Goal: Task Accomplishment & Management: Complete application form

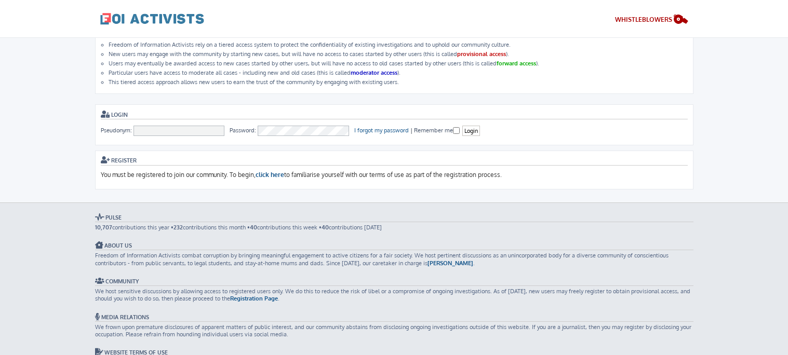
scroll to position [67, 0]
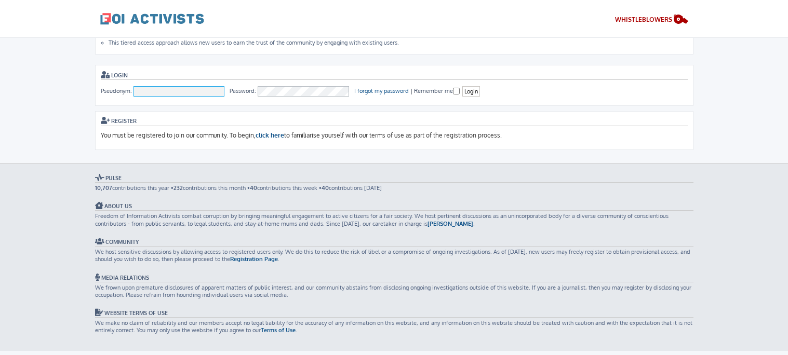
click at [153, 89] on input "Pseudonym:" at bounding box center [178, 91] width 91 height 10
click at [165, 87] on input "KDUBB" at bounding box center [178, 91] width 91 height 10
type input "K"
click at [166, 87] on input "Pseudonym:" at bounding box center [178, 91] width 91 height 10
type input "kwood@chowc.net"
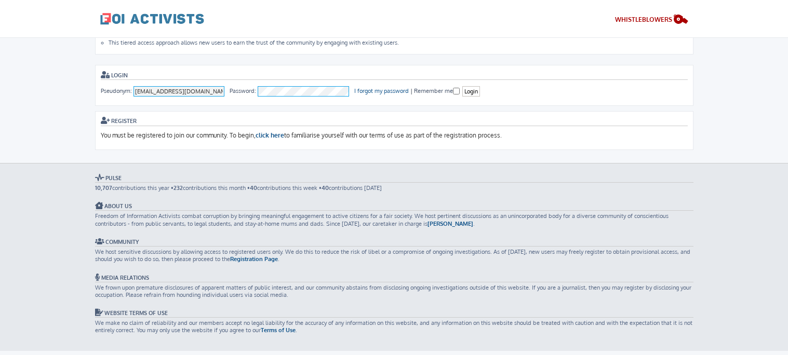
click at [462, 86] on input "Login" at bounding box center [471, 91] width 18 height 11
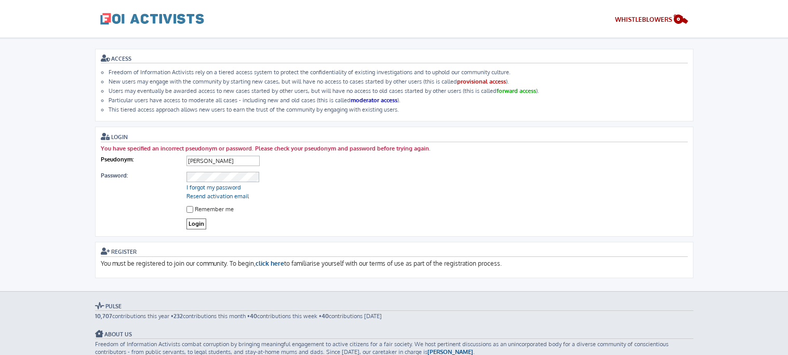
click at [187, 164] on dl "Pseudonym: johnny" at bounding box center [394, 162] width 587 height 16
click at [191, 157] on input "johnny" at bounding box center [222, 161] width 73 height 10
click at [190, 159] on input "johnny" at bounding box center [222, 161] width 73 height 10
type input "Johnny"
click at [186, 219] on input "Login" at bounding box center [196, 224] width 20 height 11
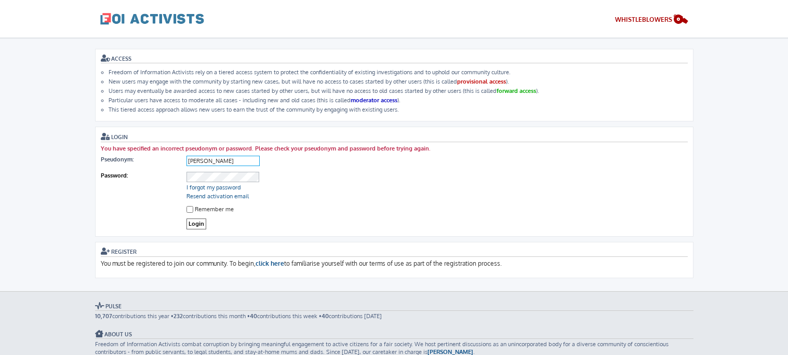
type input "[PERSON_NAME]"
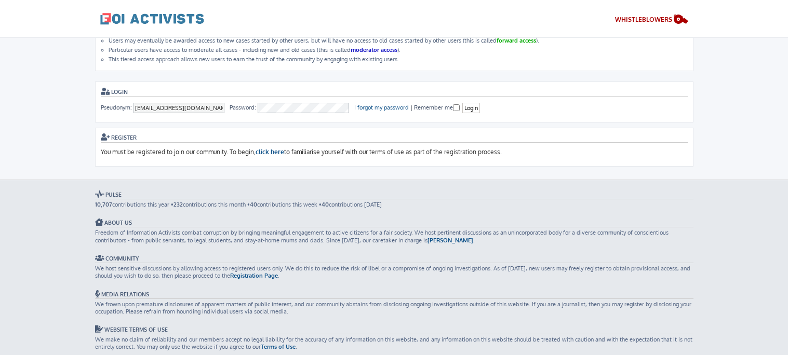
scroll to position [67, 0]
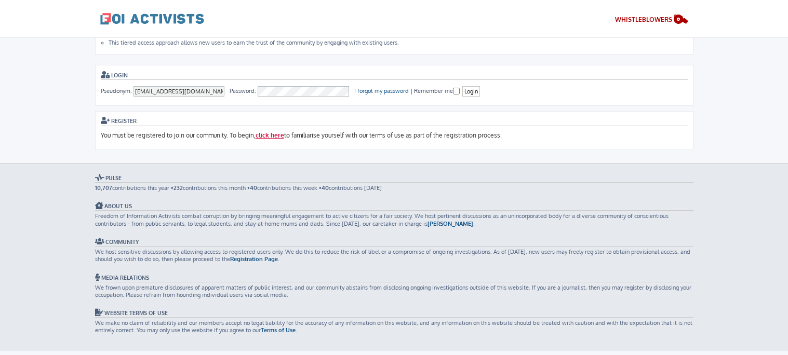
click at [277, 132] on link "click here" at bounding box center [269, 135] width 29 height 9
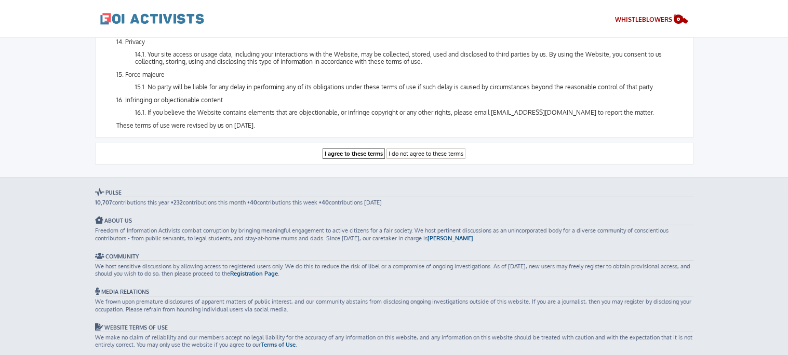
scroll to position [1201, 0]
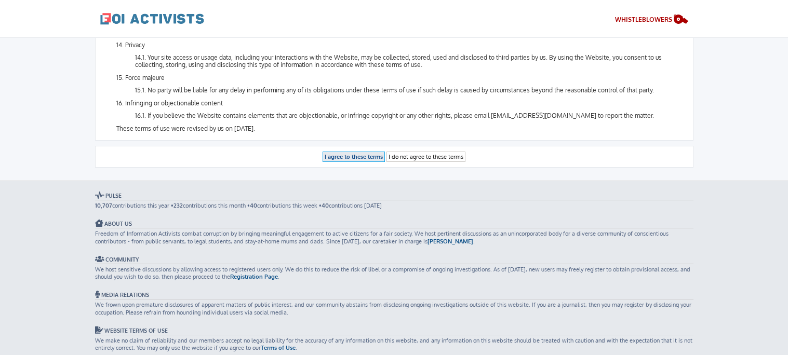
click at [374, 152] on input "I agree to these terms" at bounding box center [353, 157] width 62 height 11
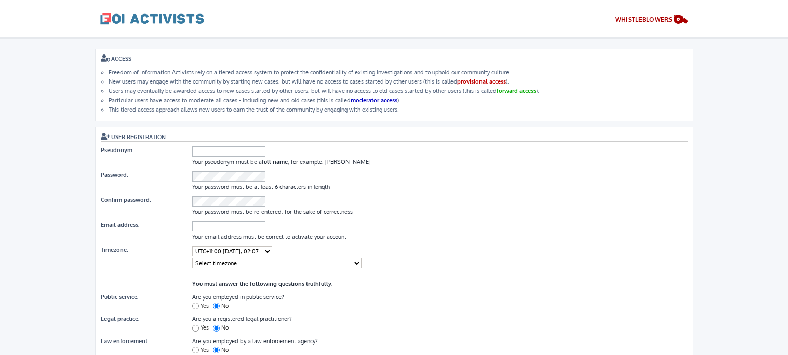
select select "UTC-04:00 - [GEOGRAPHIC_DATA]/[GEOGRAPHIC_DATA] - [DATE] 11:07"
select select "America/[GEOGRAPHIC_DATA]"
click at [233, 147] on input "Pseudonym:" at bounding box center [228, 151] width 73 height 10
type input "[PERSON_NAME]"
click at [211, 223] on input "Email address:" at bounding box center [228, 226] width 73 height 10
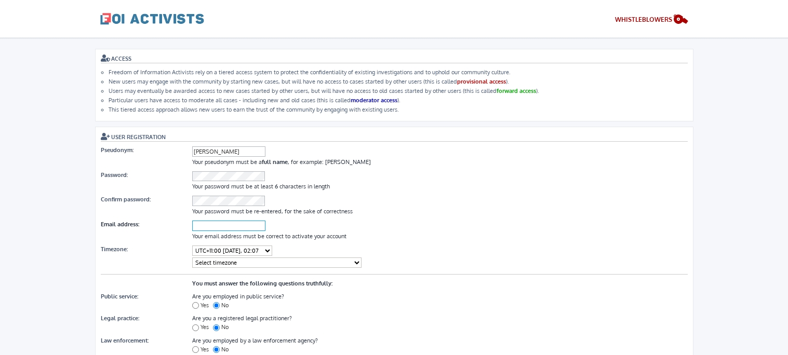
type input "[EMAIL_ADDRESS][DOMAIN_NAME]"
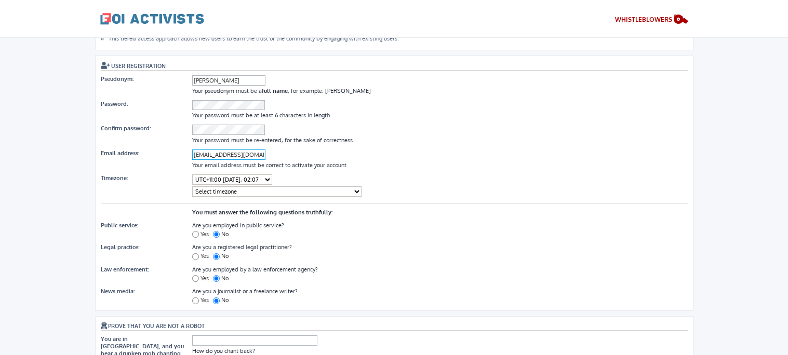
scroll to position [96, 0]
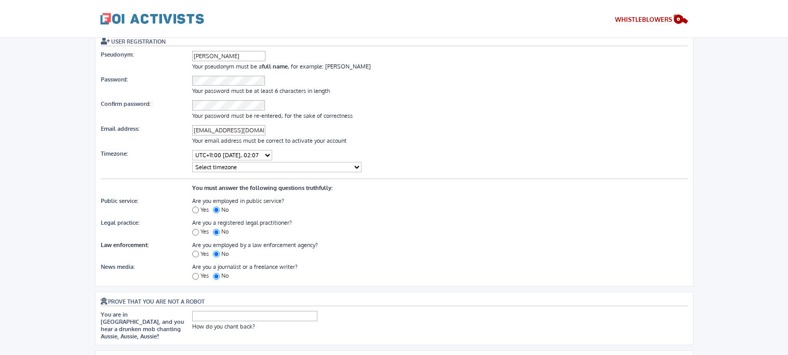
click at [194, 251] on input "Yes" at bounding box center [195, 254] width 7 height 7
radio input "true"
click at [195, 273] on input "Yes" at bounding box center [195, 276] width 7 height 7
radio input "true"
click at [195, 229] on input "Yes" at bounding box center [195, 232] width 7 height 7
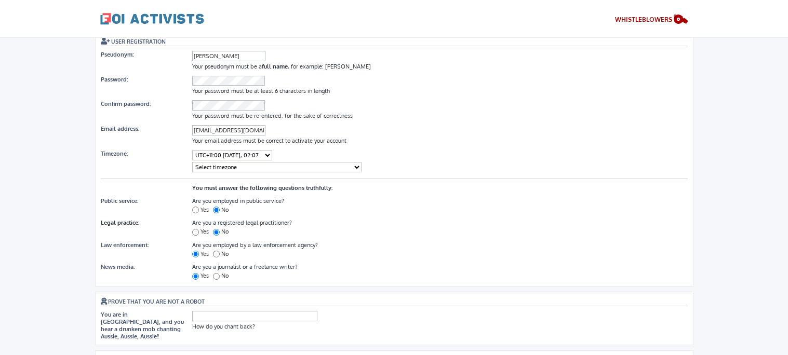
radio input "true"
click at [223, 272] on label "No" at bounding box center [222, 275] width 18 height 7
click at [220, 273] on input "No" at bounding box center [216, 276] width 7 height 7
radio input "true"
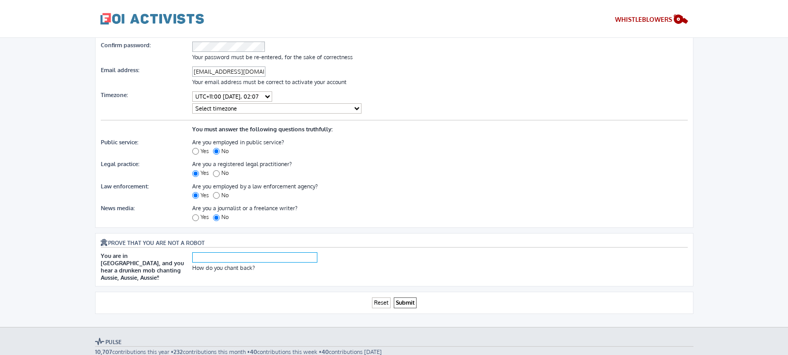
scroll to position [160, 0]
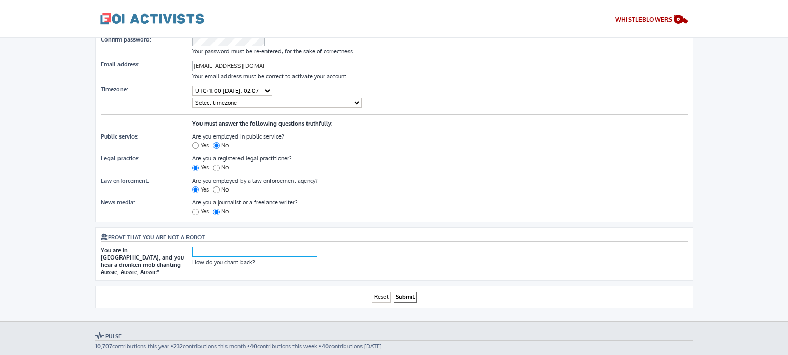
click at [208, 247] on input "text" at bounding box center [254, 252] width 125 height 10
type input "aussie"
click at [402, 292] on input "Submit" at bounding box center [405, 297] width 23 height 11
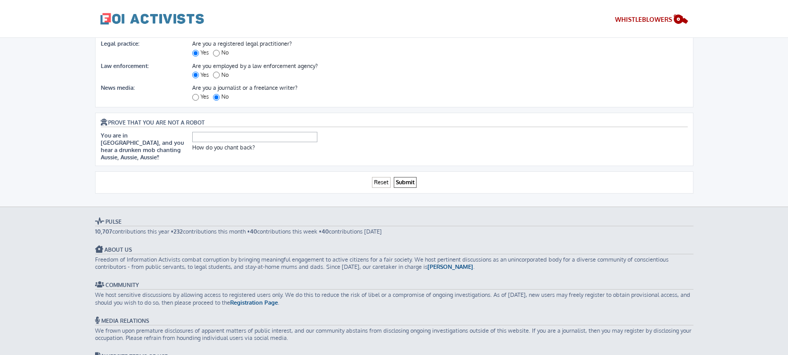
scroll to position [286, 0]
click at [214, 133] on input "text" at bounding box center [254, 138] width 125 height 10
type input "walk away"
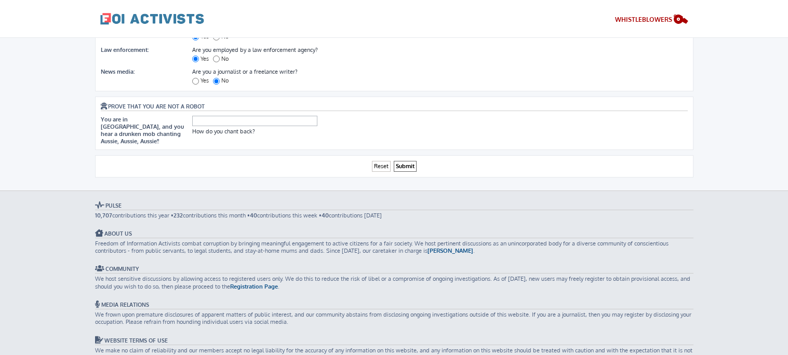
scroll to position [303, 0]
click at [270, 117] on input "text" at bounding box center [254, 122] width 125 height 10
type input "oi oi"
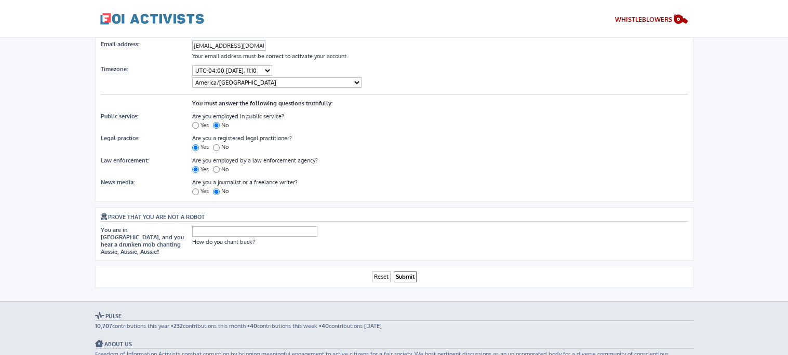
scroll to position [197, 0]
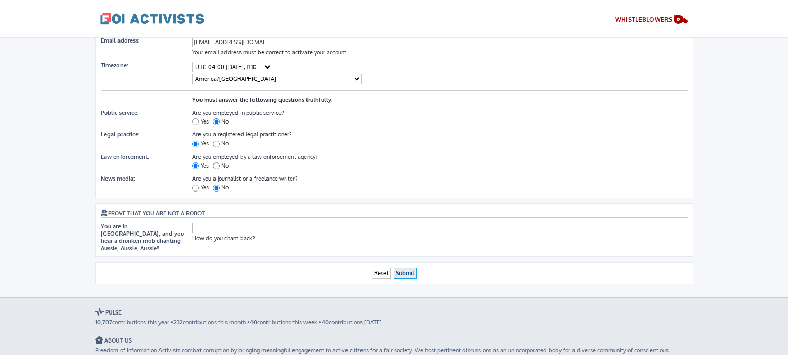
click at [408, 268] on input "Submit" at bounding box center [405, 273] width 23 height 11
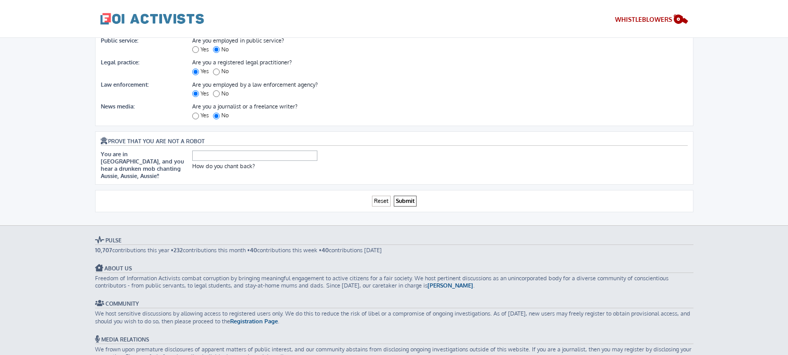
scroll to position [274, 0]
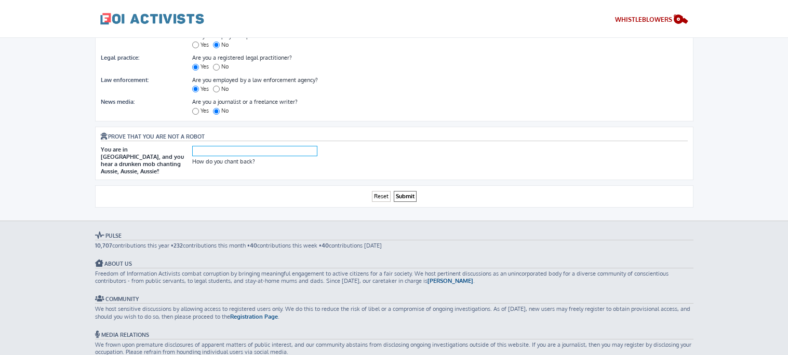
click at [240, 146] on input "text" at bounding box center [254, 151] width 125 height 10
type input "oi oi oi"
click at [402, 191] on input "Submit" at bounding box center [405, 196] width 23 height 11
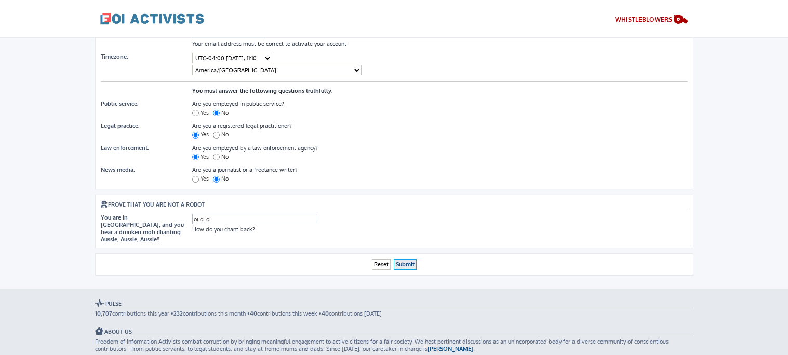
scroll to position [0, 0]
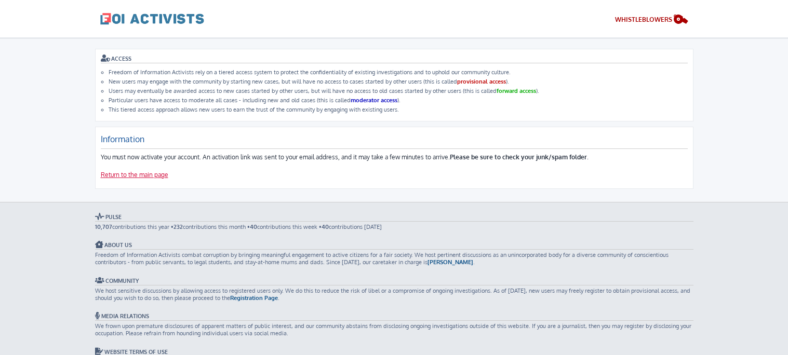
click at [139, 172] on link "Return to the main page" at bounding box center [135, 175] width 68 height 9
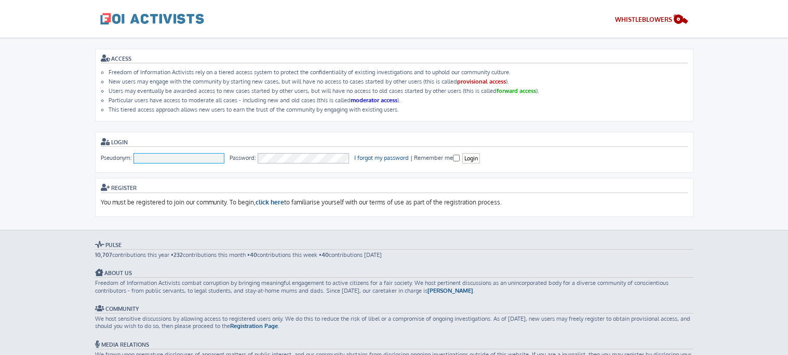
type input "[PERSON_NAME]"
click at [540, 106] on li "This tiered access approach allows new users to earn the trust of the community…" at bounding box center [398, 109] width 579 height 7
click at [653, 19] on span "WHISTLEBLOWERS" at bounding box center [643, 20] width 57 height 8
type input "mark twain"
click at [274, 200] on link "click here" at bounding box center [269, 202] width 29 height 9
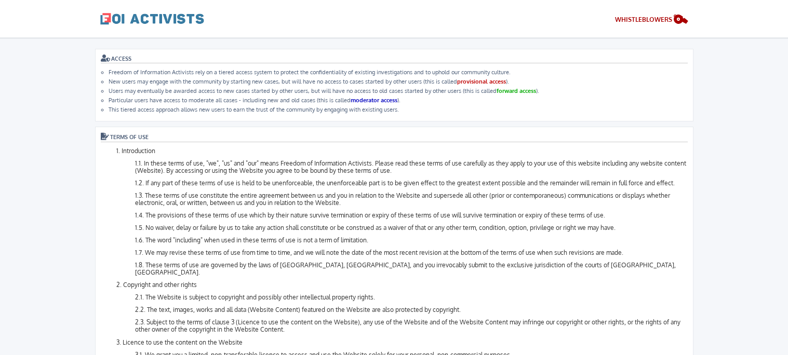
scroll to position [1187, 0]
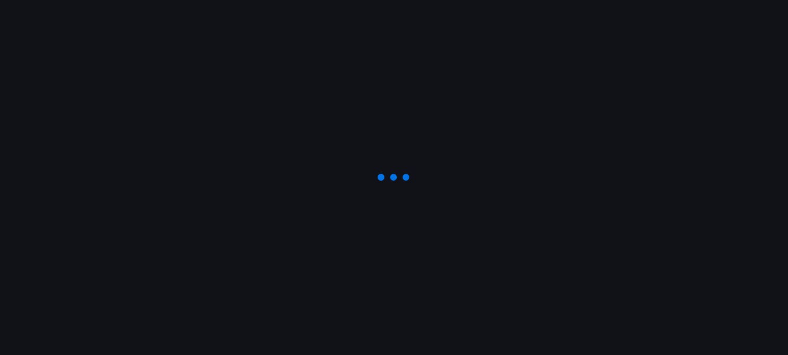
select select "UTC-04:00 - America/Anguilla - 06 Oct 2025, 11:12"
select select "America/Anguilla"
